Goal: Find contact information: Find contact information

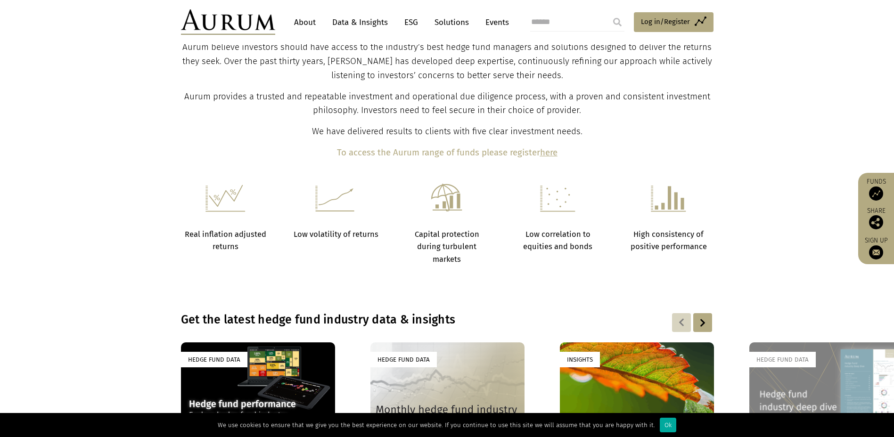
scroll to position [410, 0]
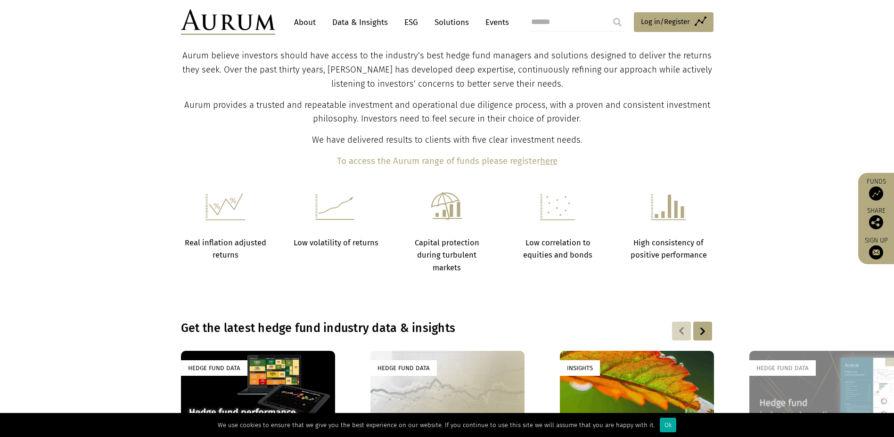
click at [309, 24] on link "About" at bounding box center [304, 22] width 31 height 17
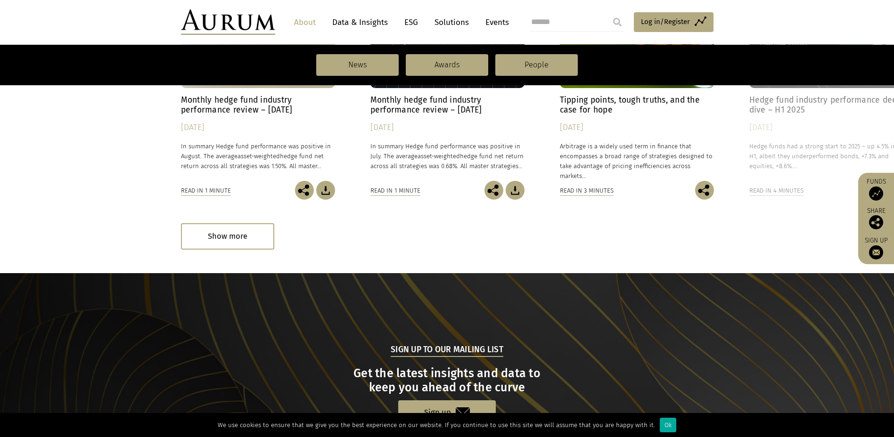
scroll to position [969, 0]
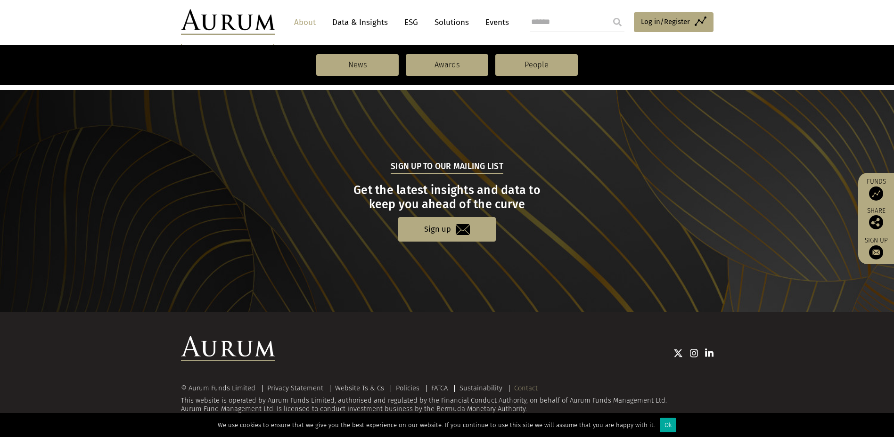
click at [527, 388] on link "Contact" at bounding box center [526, 388] width 24 height 8
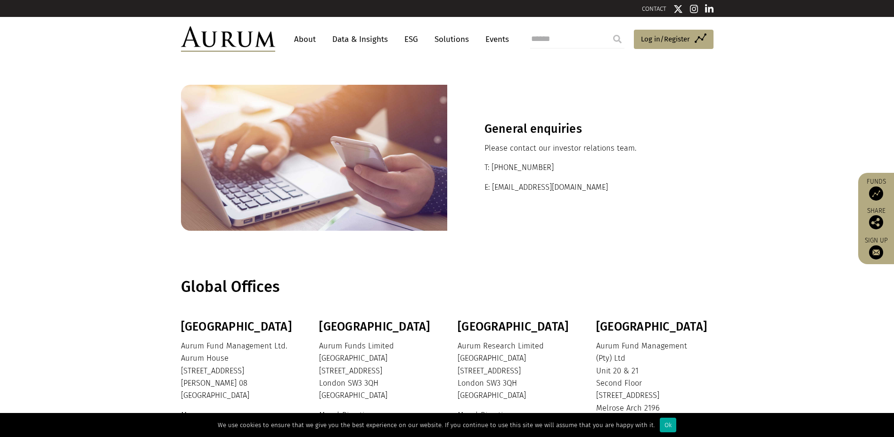
drag, startPoint x: 572, startPoint y: 167, endPoint x: 497, endPoint y: 169, distance: 75.0
click at [497, 169] on p "T: +44 20 7589 1130" at bounding box center [581, 168] width 192 height 12
click at [703, 170] on div "General enquiries Please contact our investor relations team. T: +44 20 7589 11…" at bounding box center [580, 158] width 266 height 146
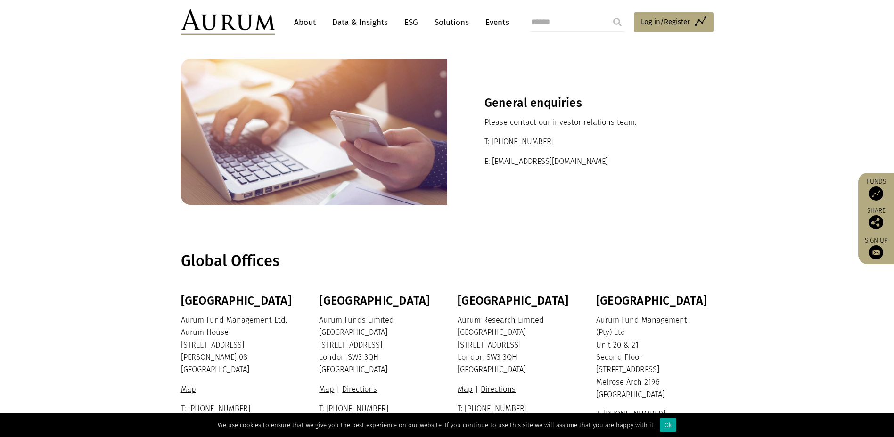
scroll to position [170, 0]
